Goal: Find specific page/section: Find specific page/section

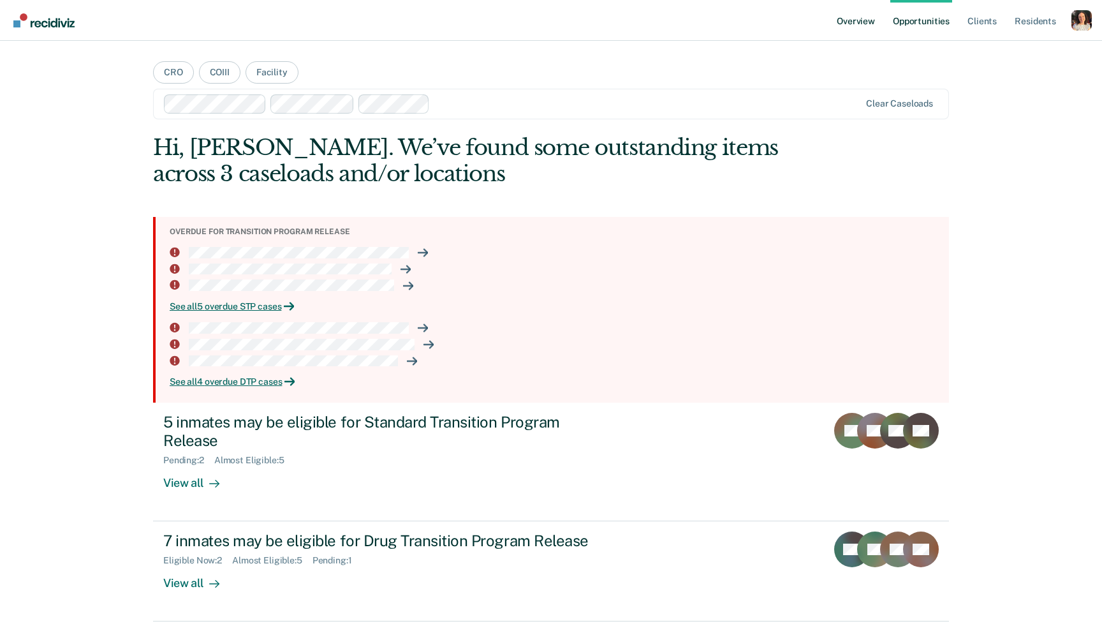
click at [860, 25] on link "Overview" at bounding box center [855, 20] width 43 height 41
